Goal: Information Seeking & Learning: Learn about a topic

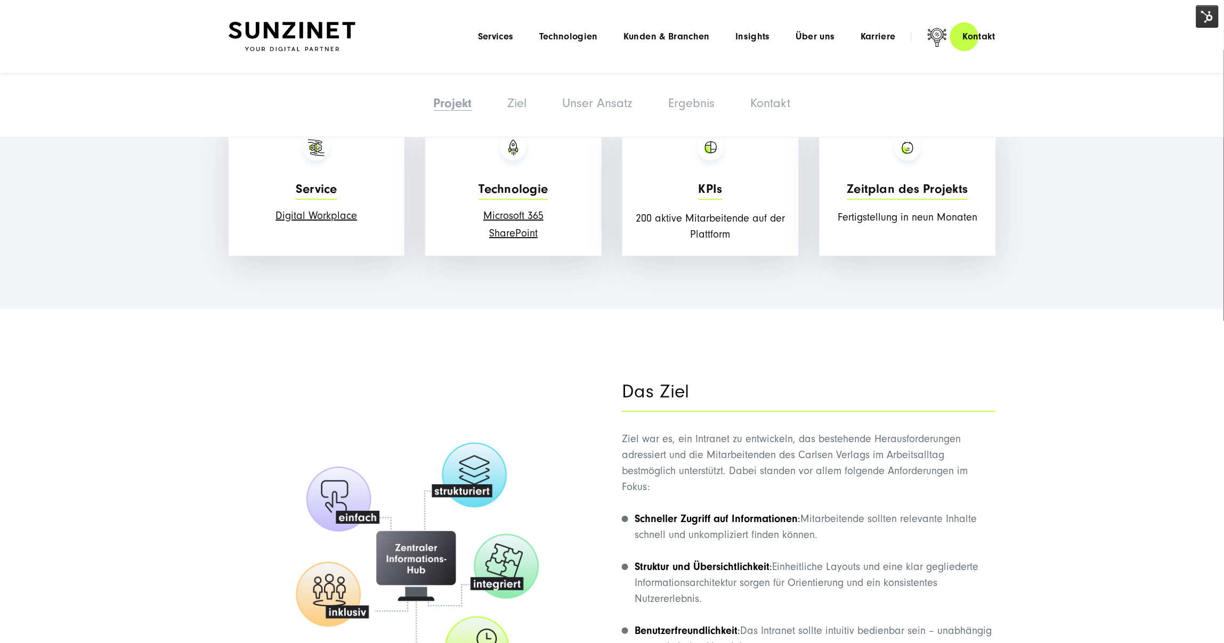
scroll to position [947, 0]
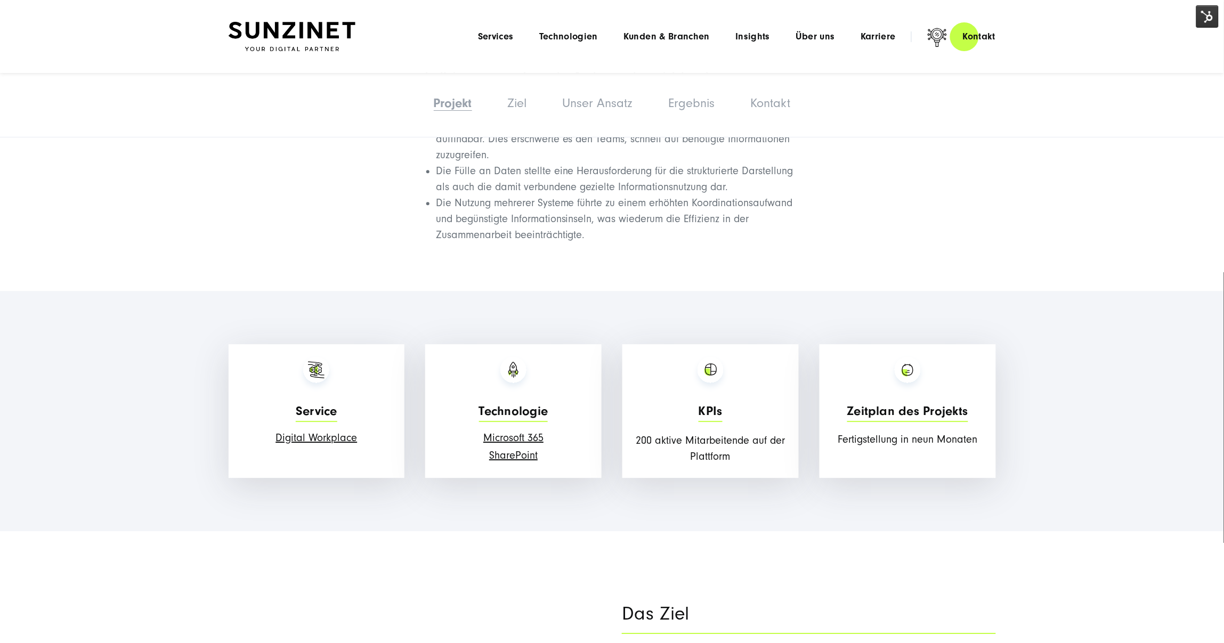
click at [1207, 19] on img at bounding box center [1207, 16] width 22 height 22
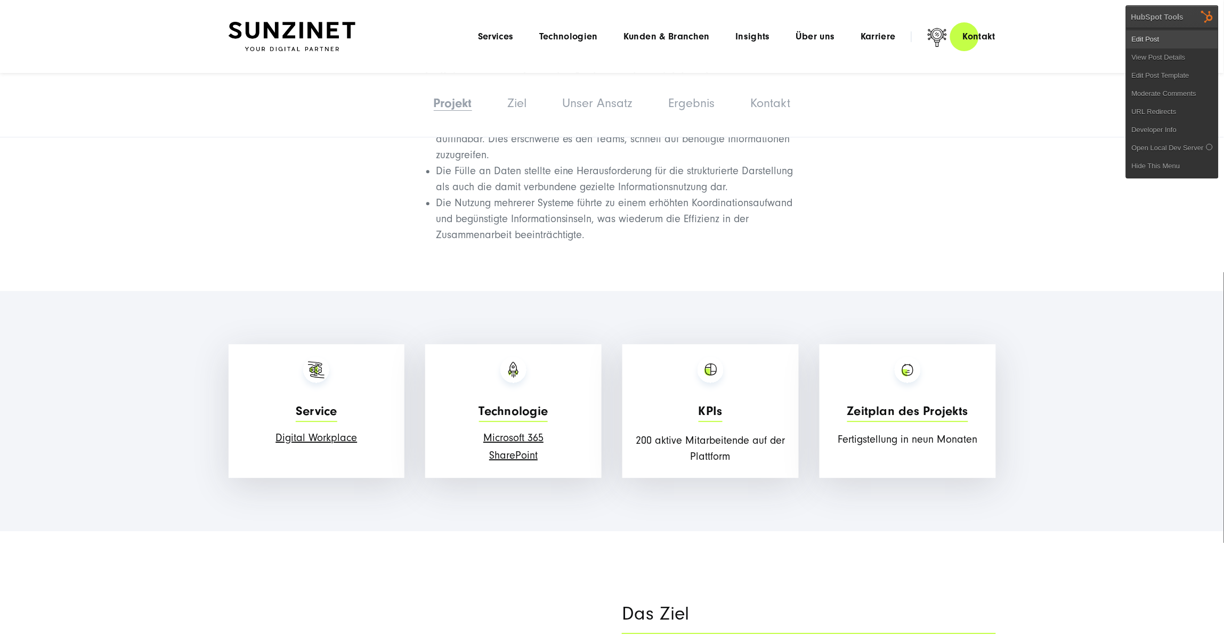
click at [1171, 34] on link "Edit Post" at bounding box center [1172, 39] width 92 height 18
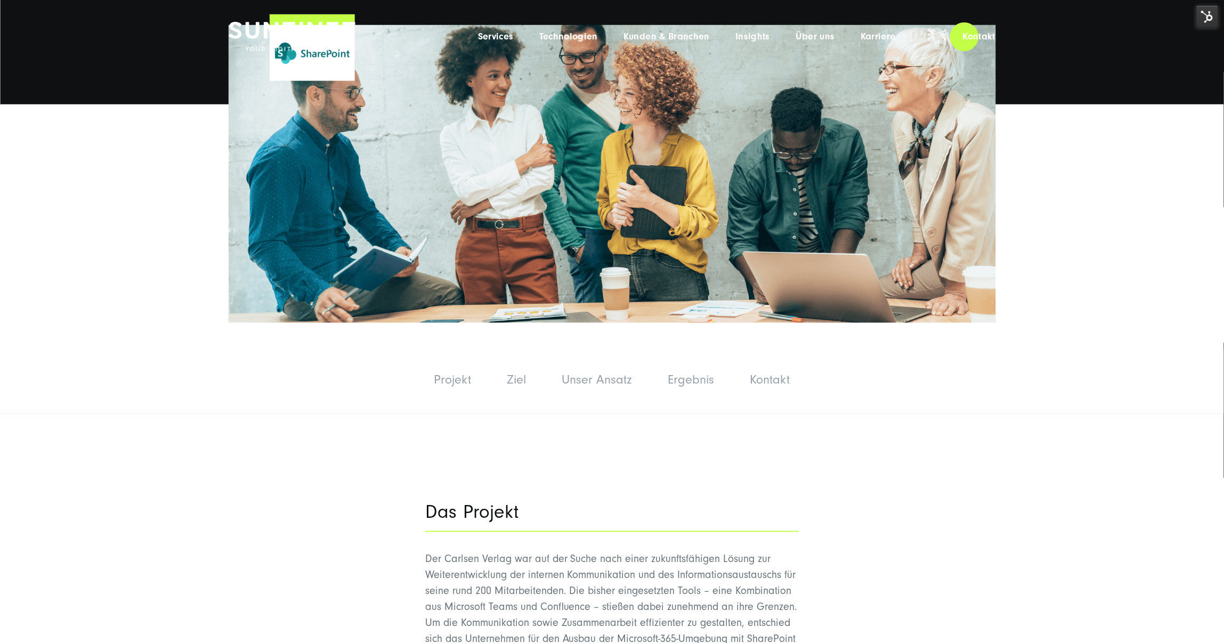
scroll to position [0, 0]
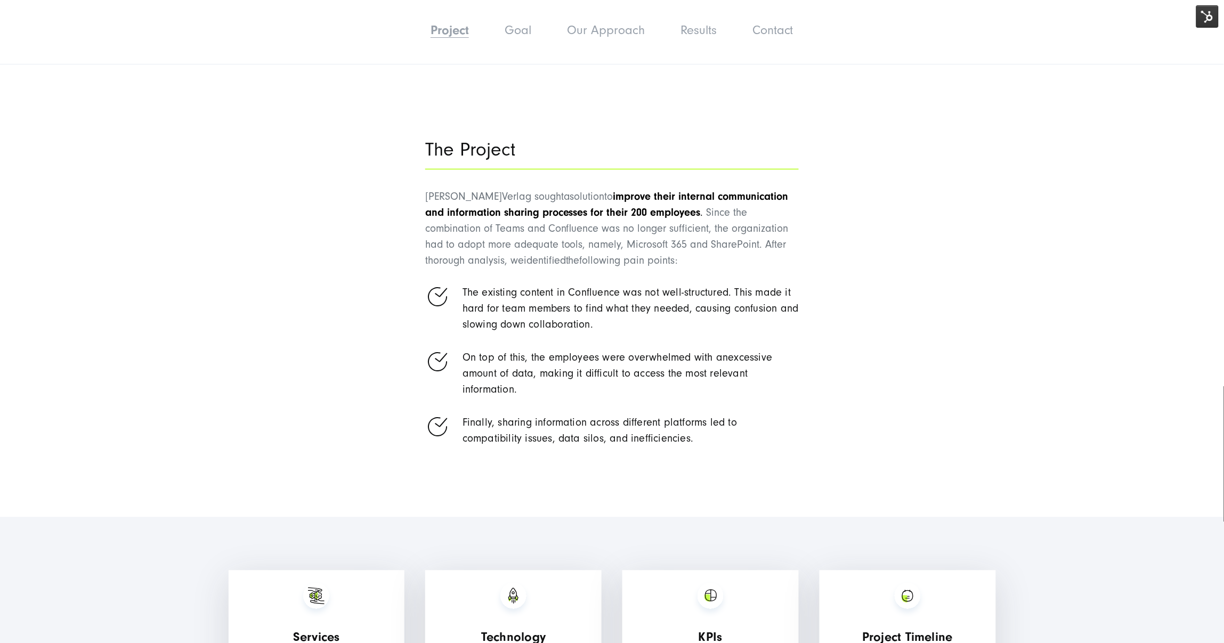
scroll to position [710, 0]
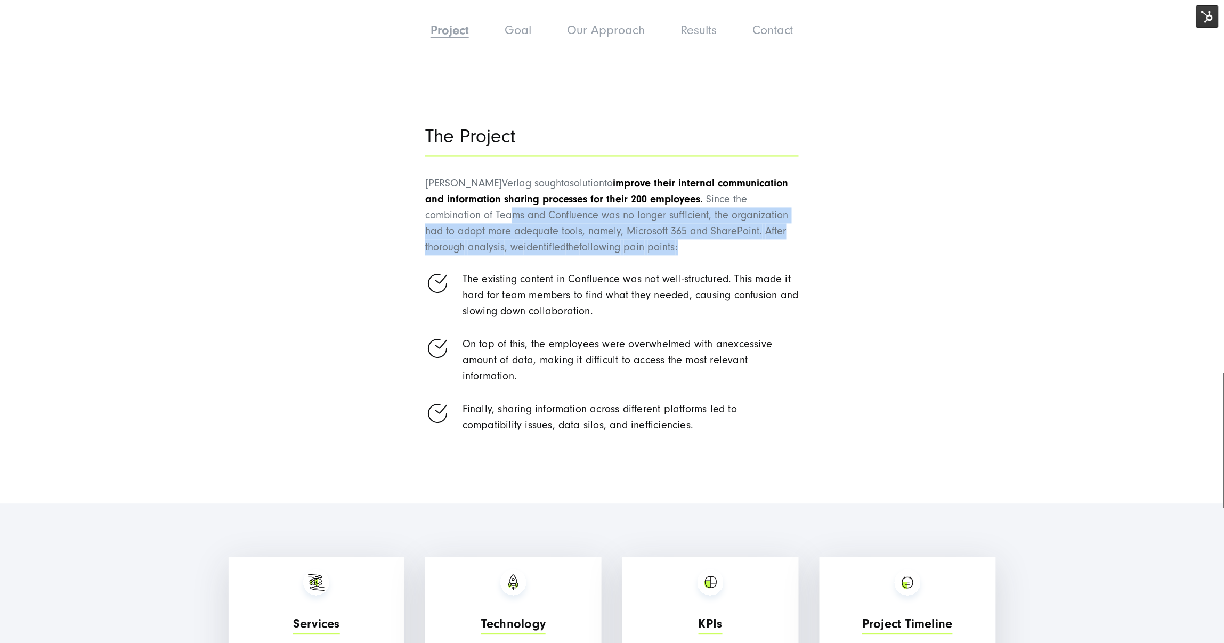
drag, startPoint x: 441, startPoint y: 189, endPoint x: 721, endPoint y: 222, distance: 281.6
click at [721, 222] on p "Carlsen Verlag sought a solution to improve their internal communication and in…" at bounding box center [612, 216] width 374 height 80
click at [355, 222] on div "The Project Carlsen Verlag sought a solution to improve their internal communic…" at bounding box center [612, 290] width 767 height 354
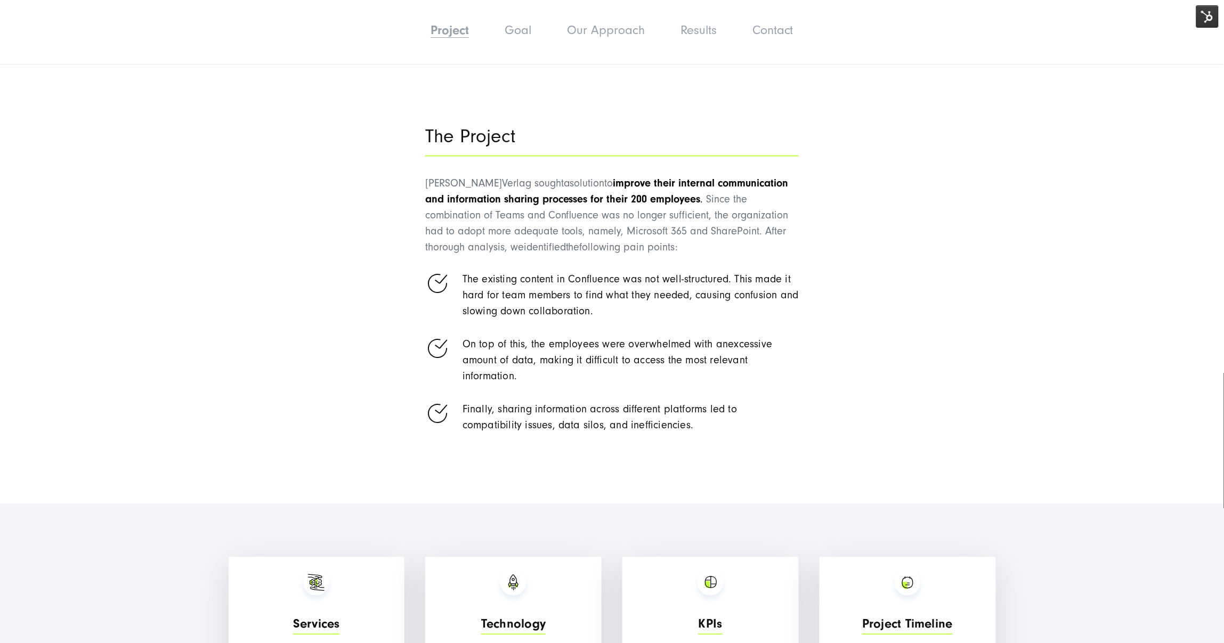
click at [658, 339] on span "excessive amount of data, making it difficult to access the most relevant infor…" at bounding box center [618, 361] width 310 height 44
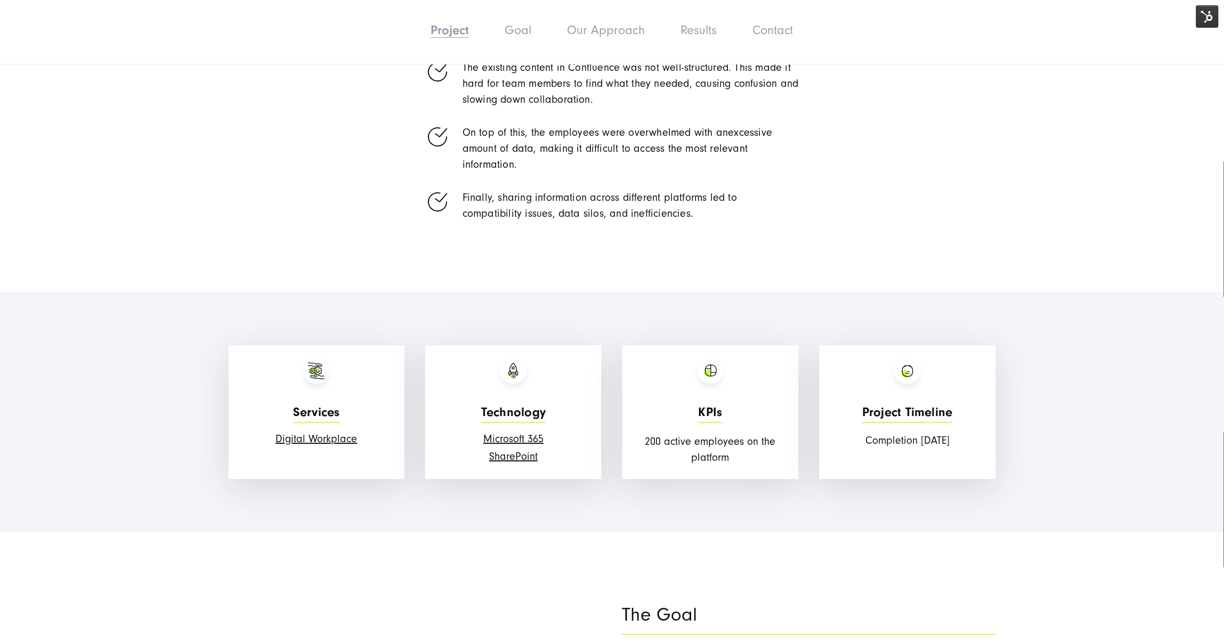
scroll to position [1006, 0]
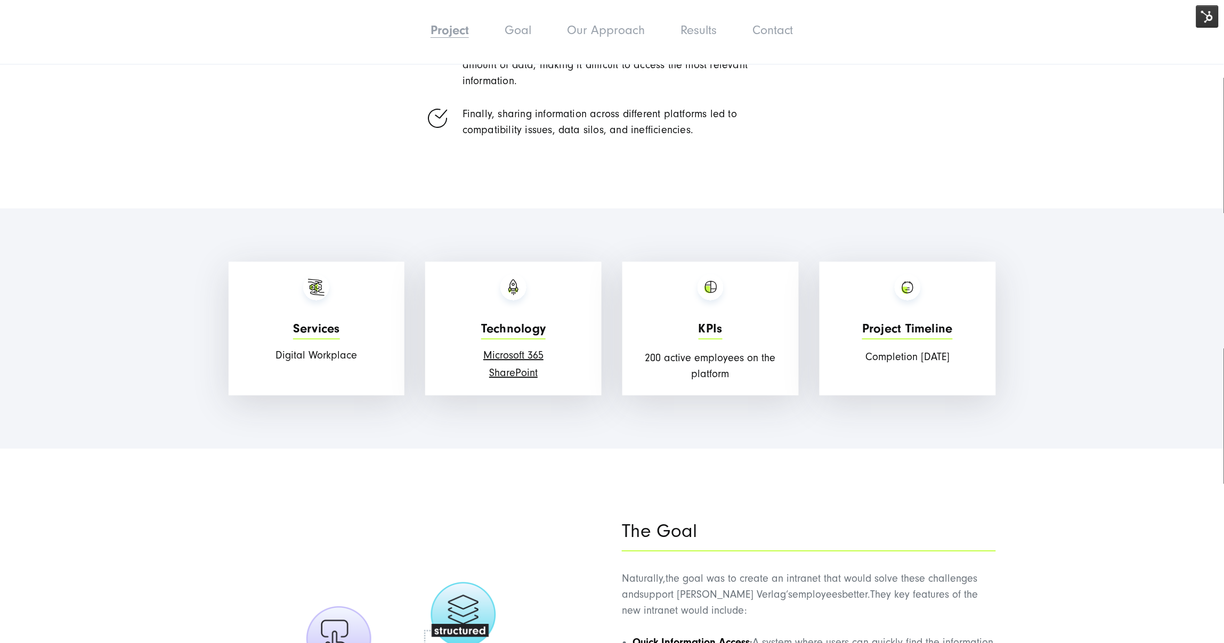
click at [333, 350] on link "Digital Workplace" at bounding box center [316, 356] width 82 height 12
click at [526, 350] on link "Microsoft 365" at bounding box center [513, 356] width 60 height 12
click at [521, 367] on link "SharePoint" at bounding box center [513, 373] width 48 height 12
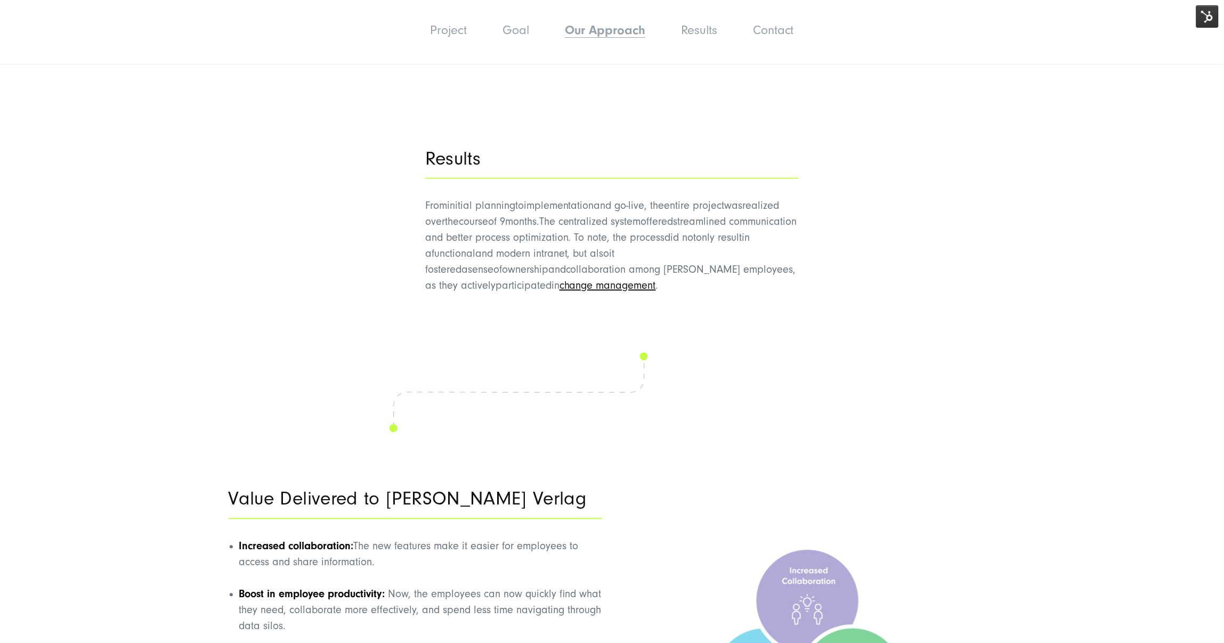
scroll to position [2191, 0]
click at [573, 278] on link "change management" at bounding box center [608, 284] width 96 height 12
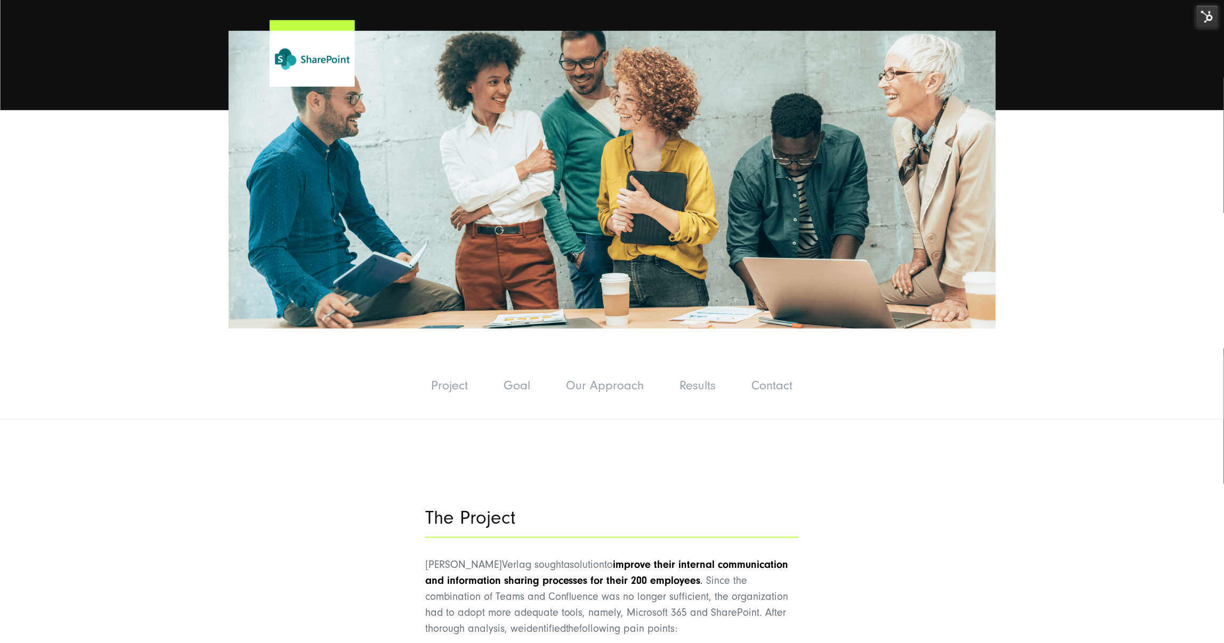
scroll to position [473, 0]
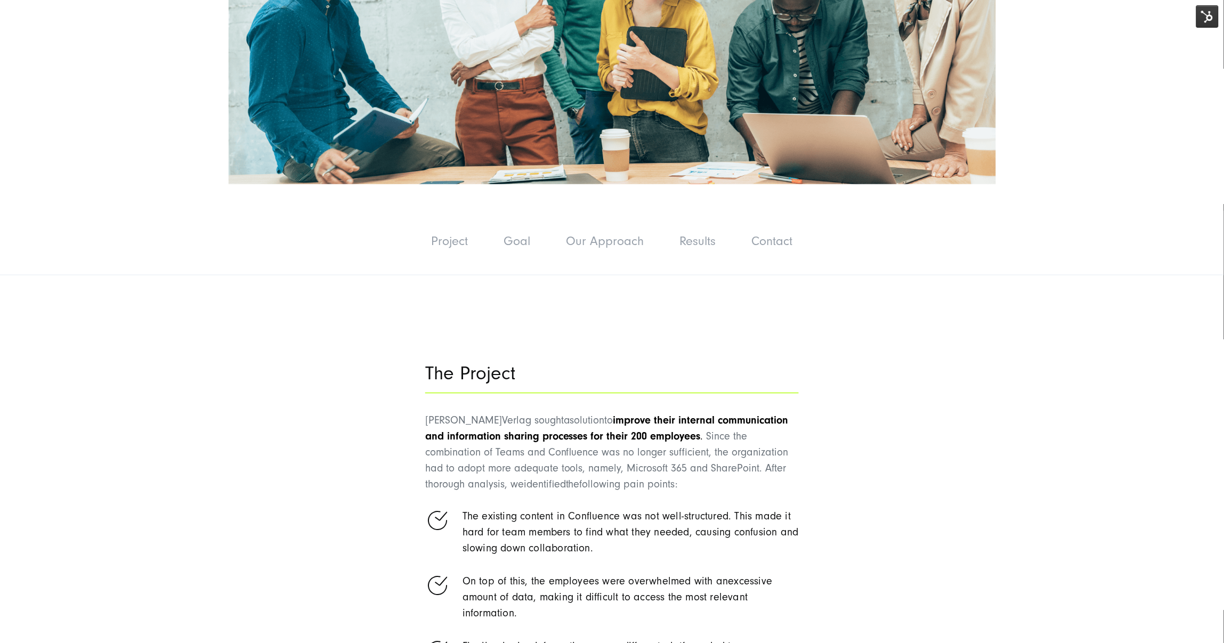
click at [438, 229] on li "Project" at bounding box center [450, 242] width 69 height 26
click at [444, 234] on link "Project" at bounding box center [450, 241] width 37 height 14
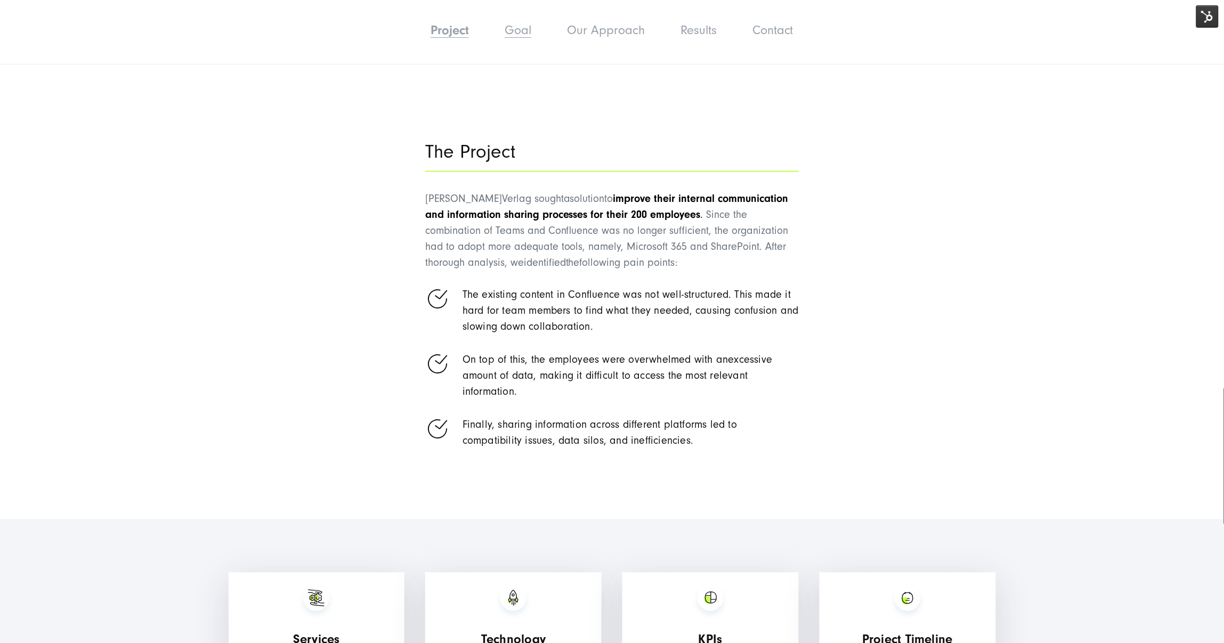
click at [518, 24] on link "Goal" at bounding box center [518, 30] width 27 height 14
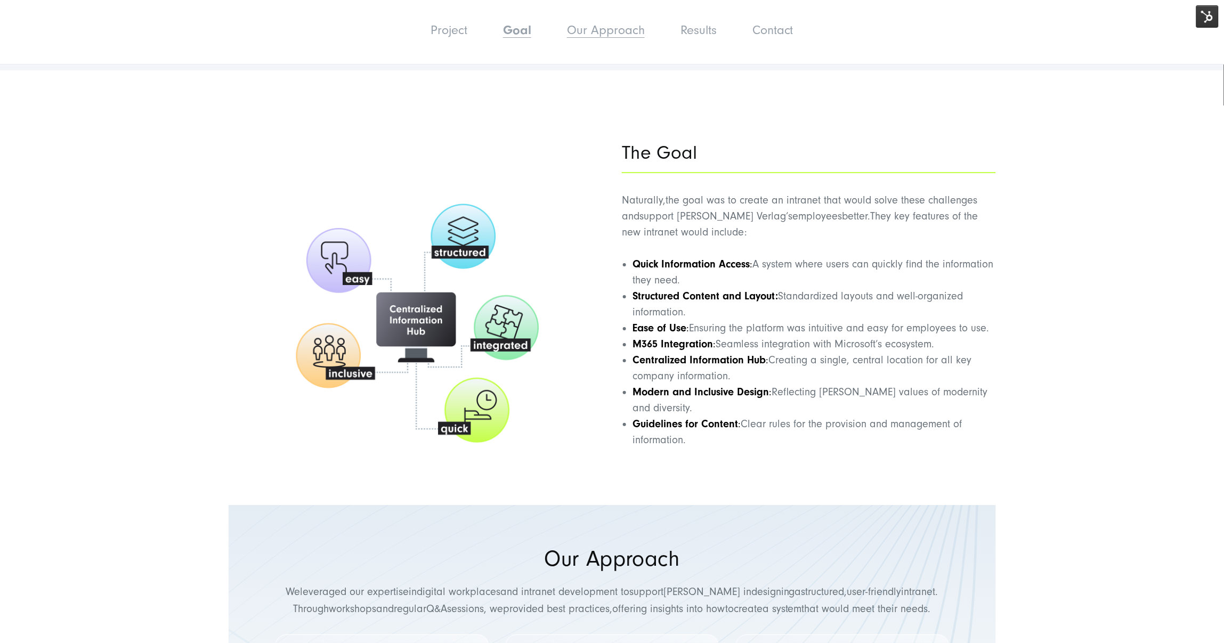
click at [612, 27] on link "Our Approach" at bounding box center [606, 30] width 78 height 14
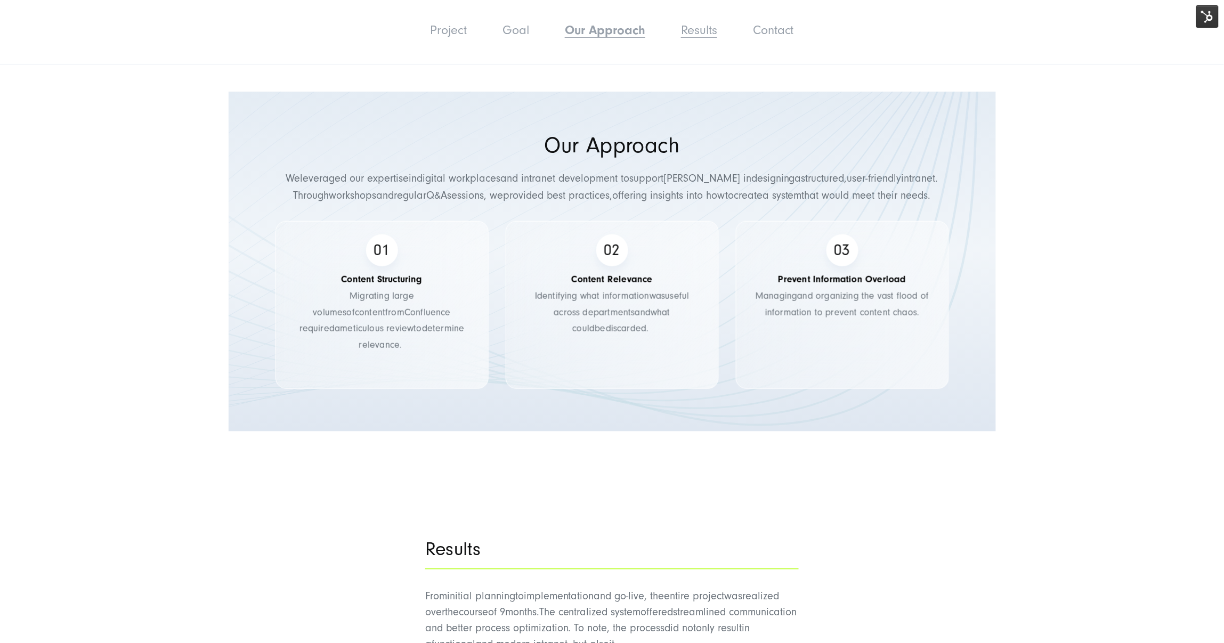
click at [690, 28] on link "Results" at bounding box center [699, 30] width 36 height 14
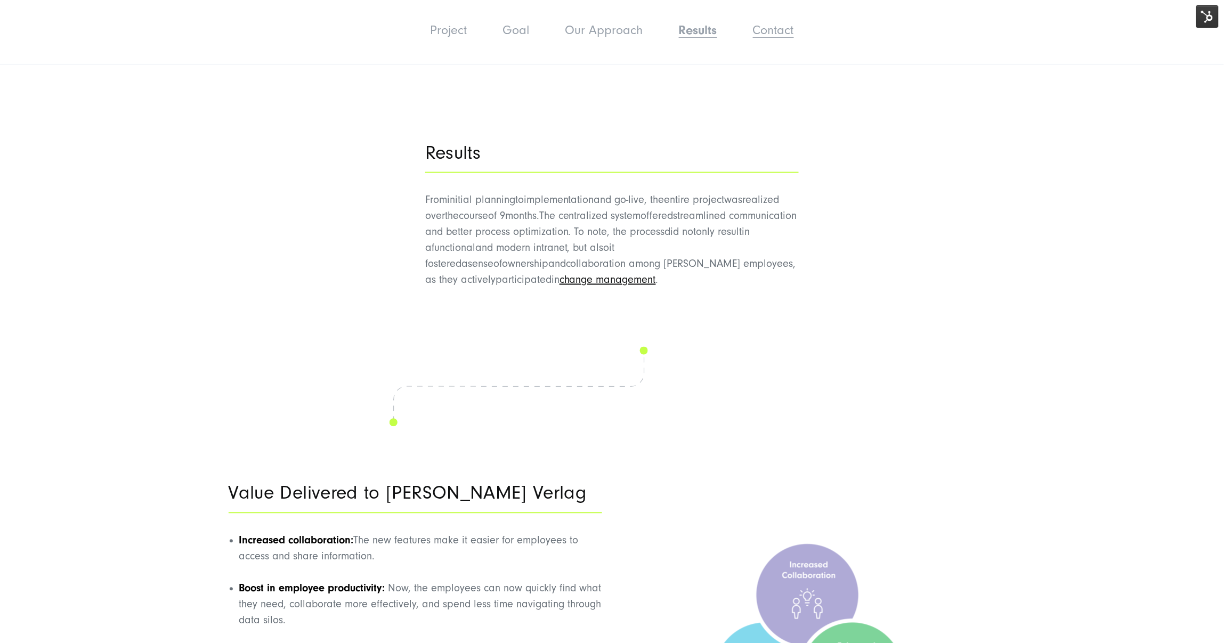
click at [767, 30] on link "Contact" at bounding box center [773, 30] width 41 height 14
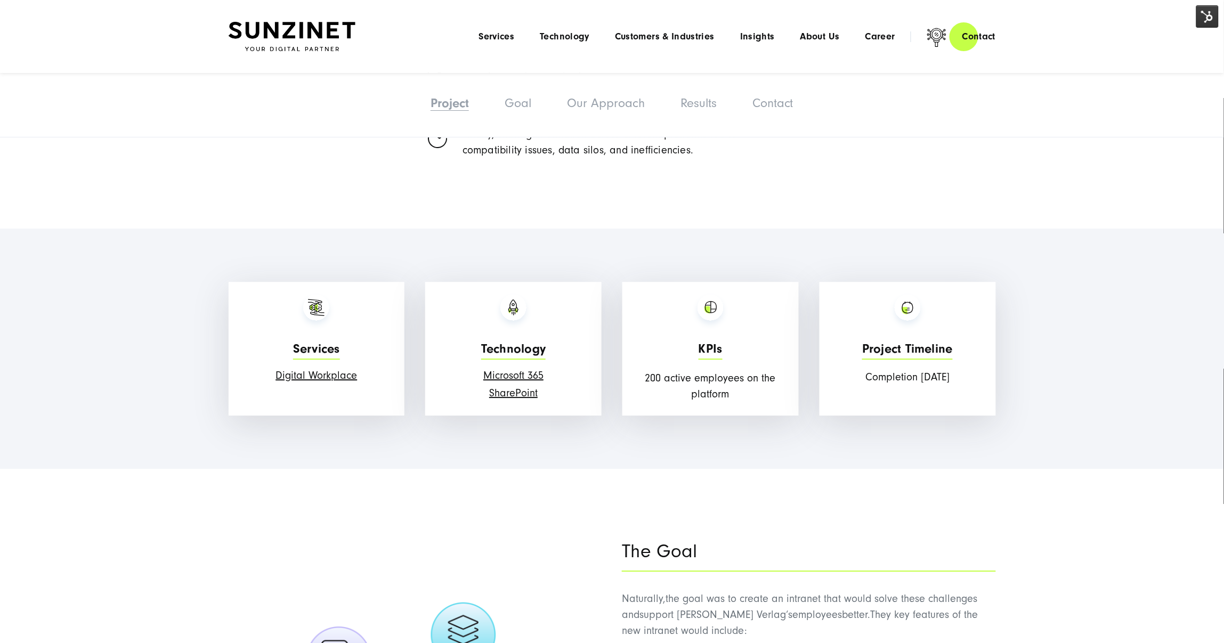
scroll to position [983, 0]
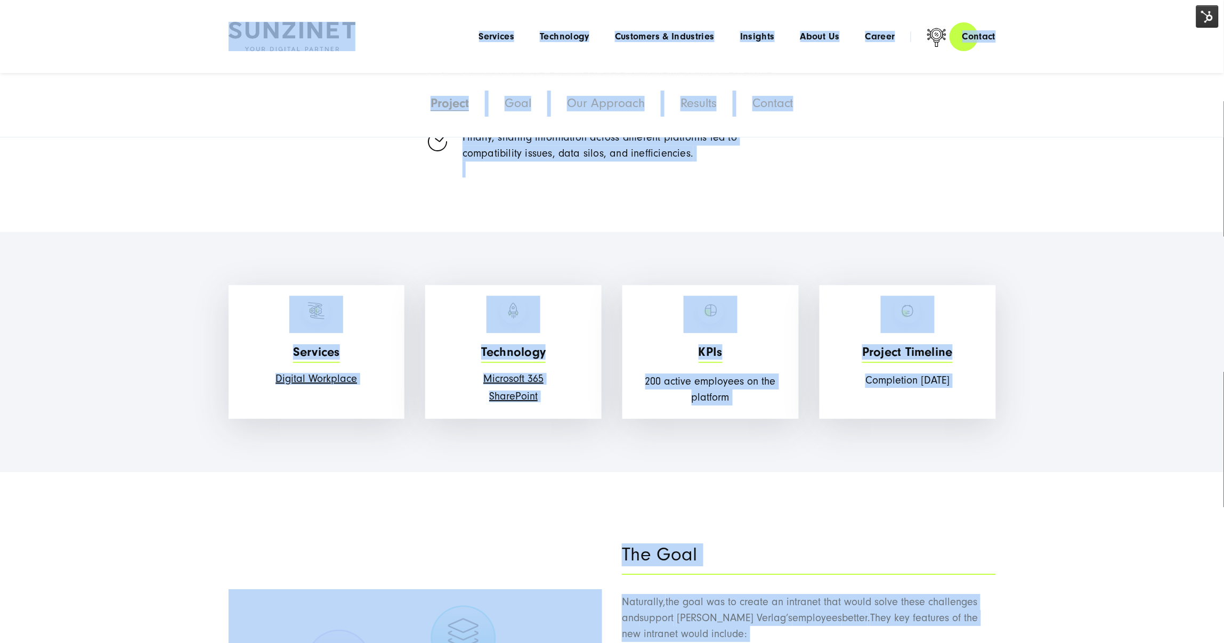
copy body "Smart Search AI Here you can ask a specific question about our agency and our s…"
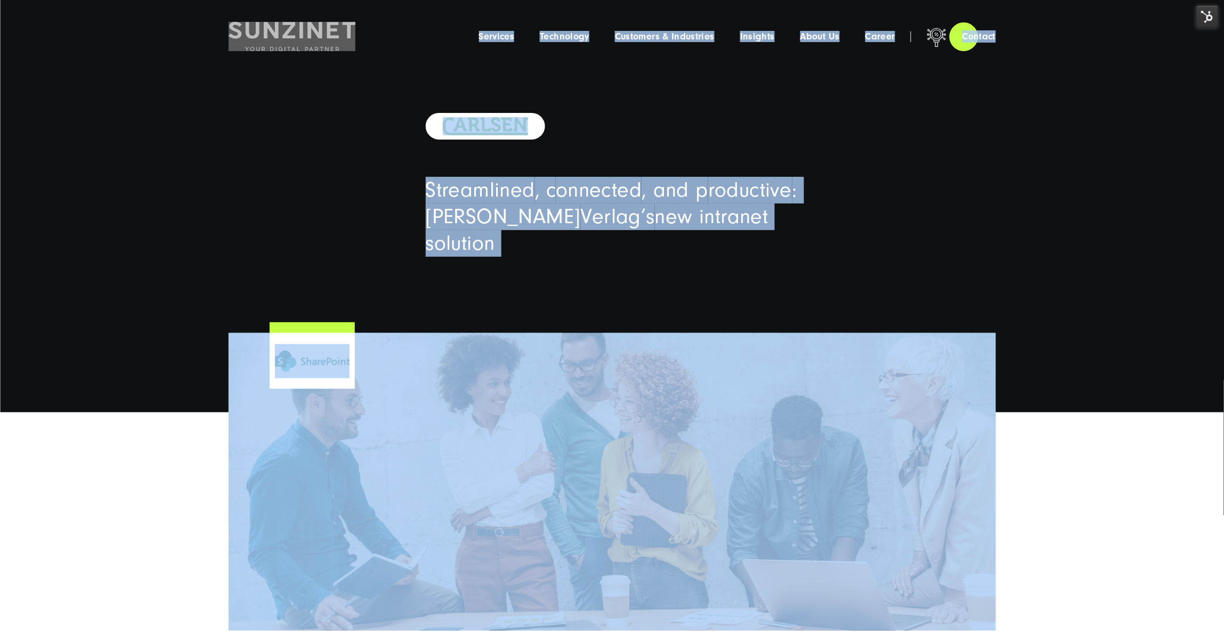
scroll to position [0, 0]
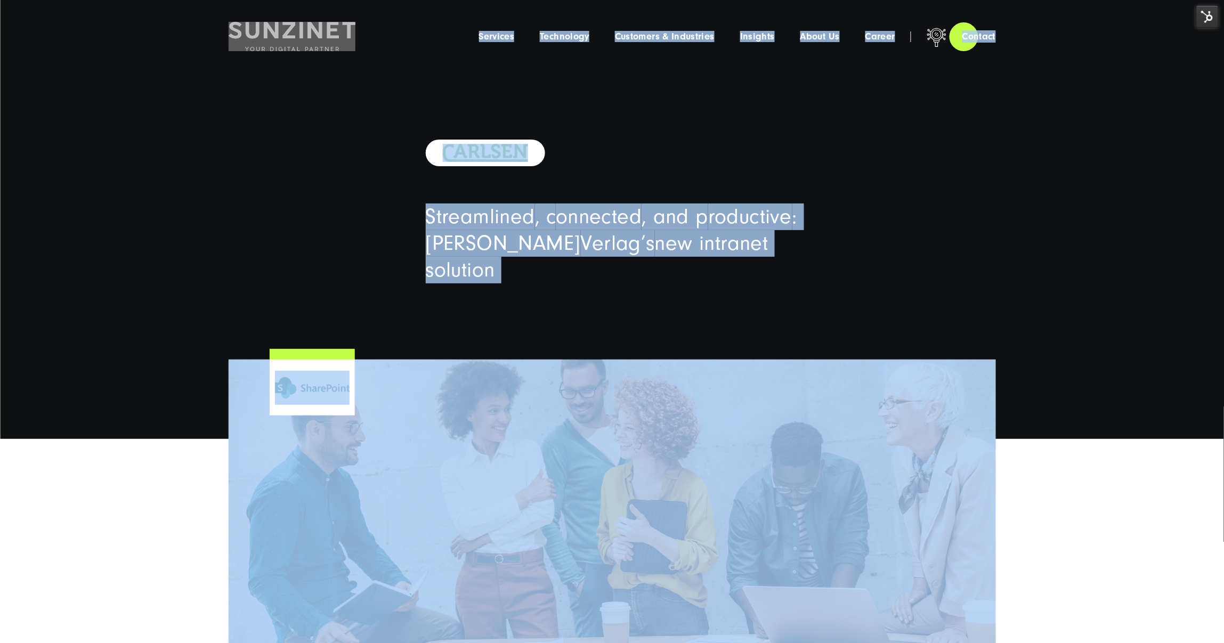
click at [329, 220] on div "Streamlined , c onnected , and p roductive : Carlsen Verlag’s new intranet solu…" at bounding box center [612, 243] width 1224 height 132
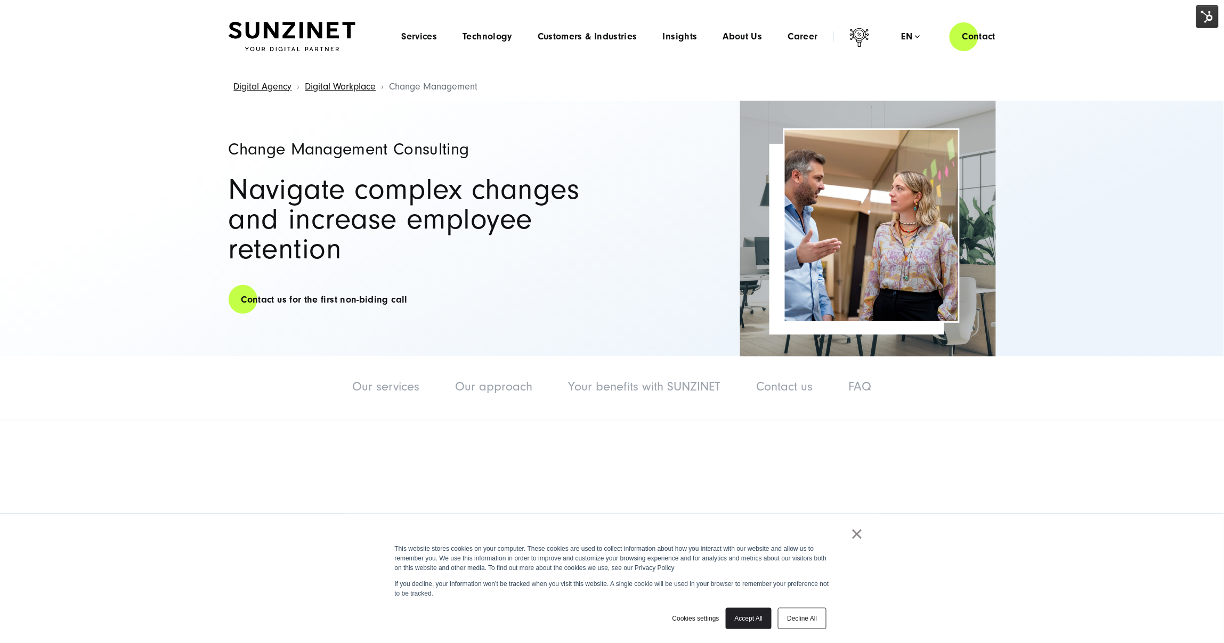
click at [858, 531] on link "×" at bounding box center [857, 534] width 13 height 10
